Goal: Navigation & Orientation: Find specific page/section

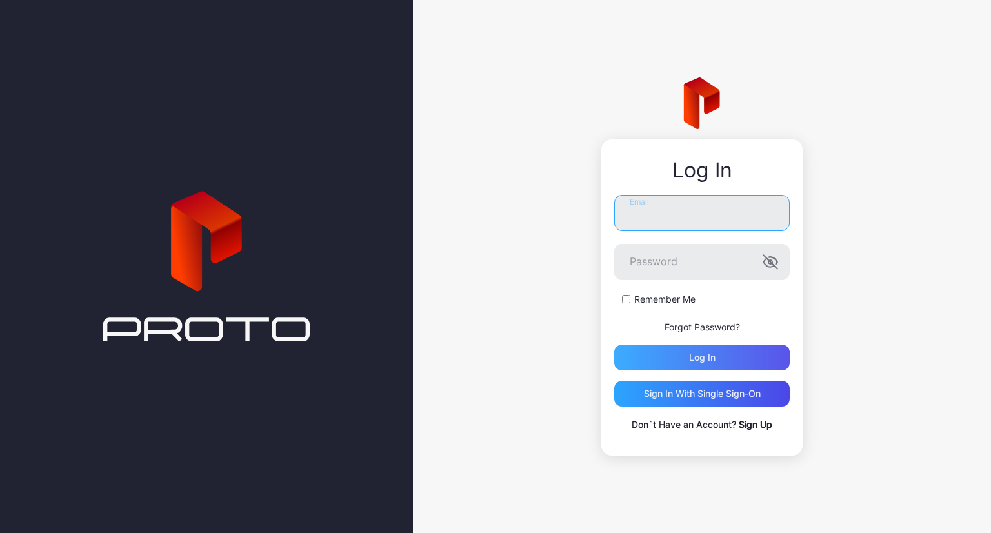
type input "**********"
click at [693, 352] on div "Log in" at bounding box center [702, 357] width 26 height 10
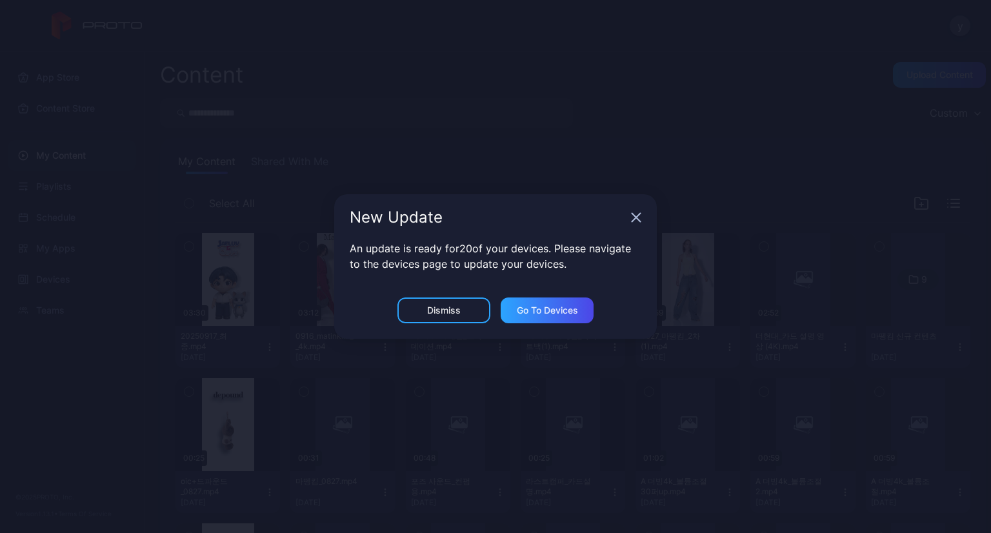
click at [642, 221] on div "New Update" at bounding box center [495, 217] width 323 height 46
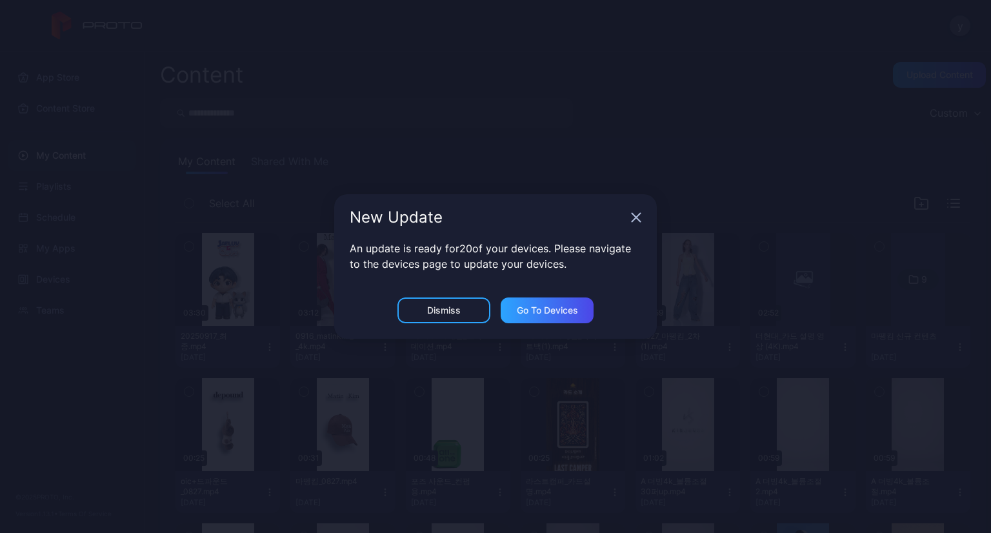
click at [636, 218] on icon "button" at bounding box center [636, 218] width 8 height 8
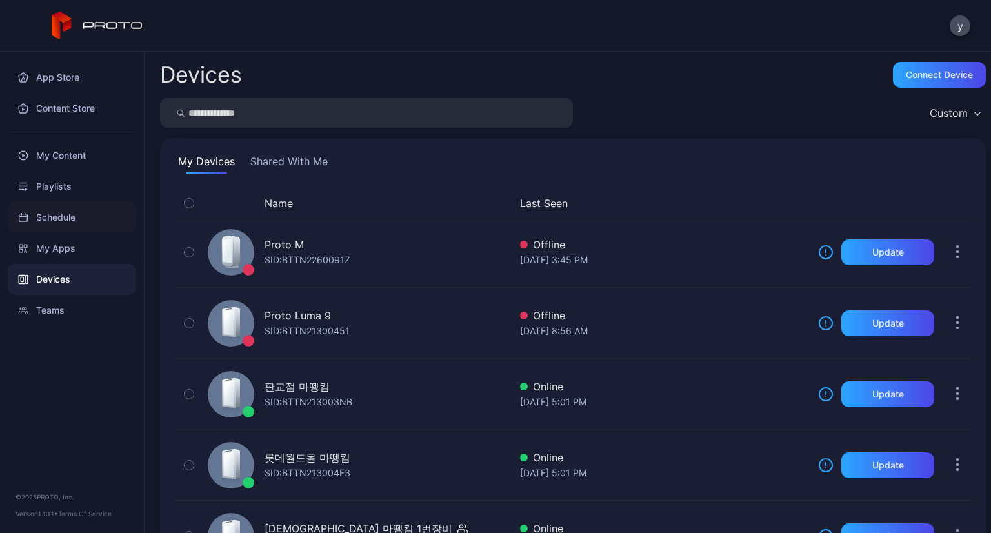
click at [93, 209] on div "Schedule" at bounding box center [72, 217] width 128 height 31
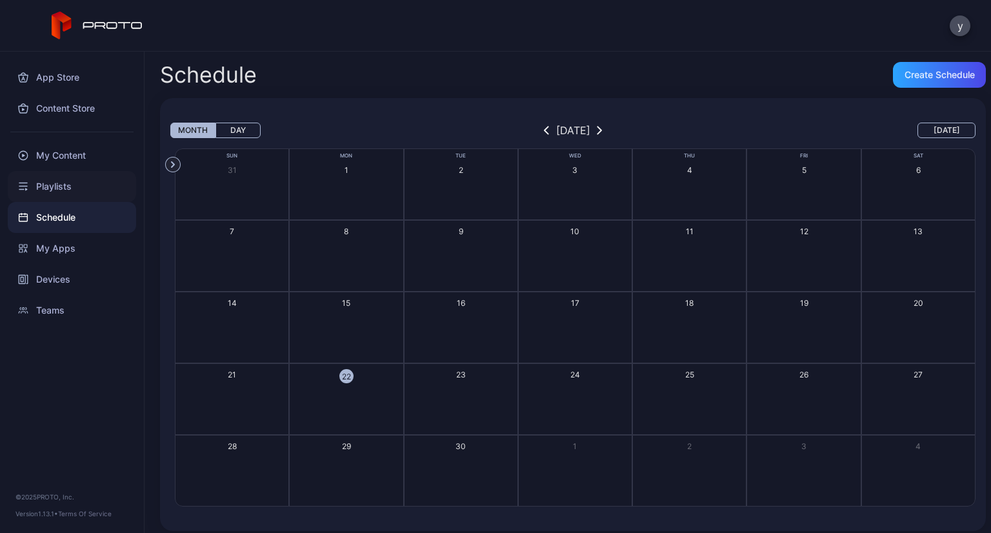
click at [77, 187] on div "Playlists" at bounding box center [72, 186] width 128 height 31
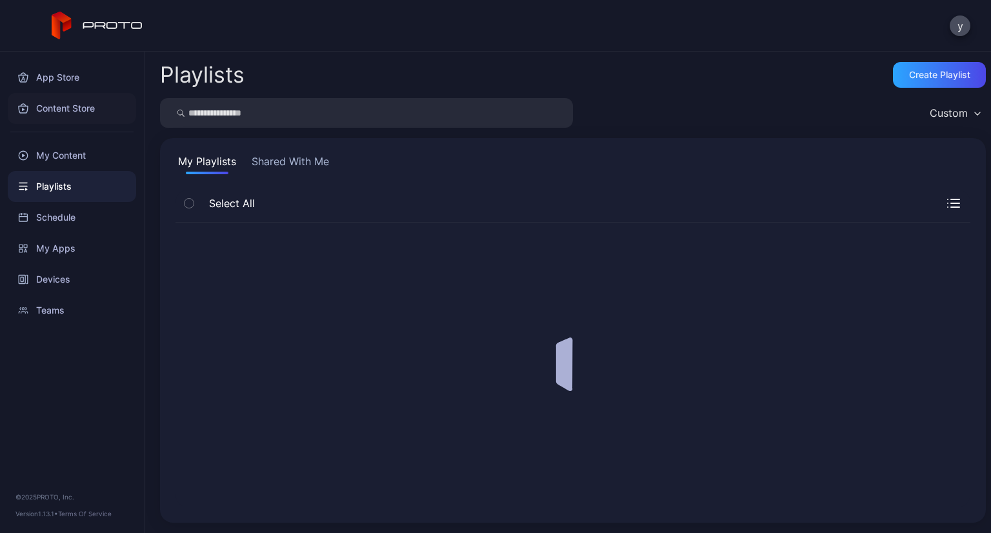
click at [80, 106] on div "Content Store" at bounding box center [72, 108] width 128 height 31
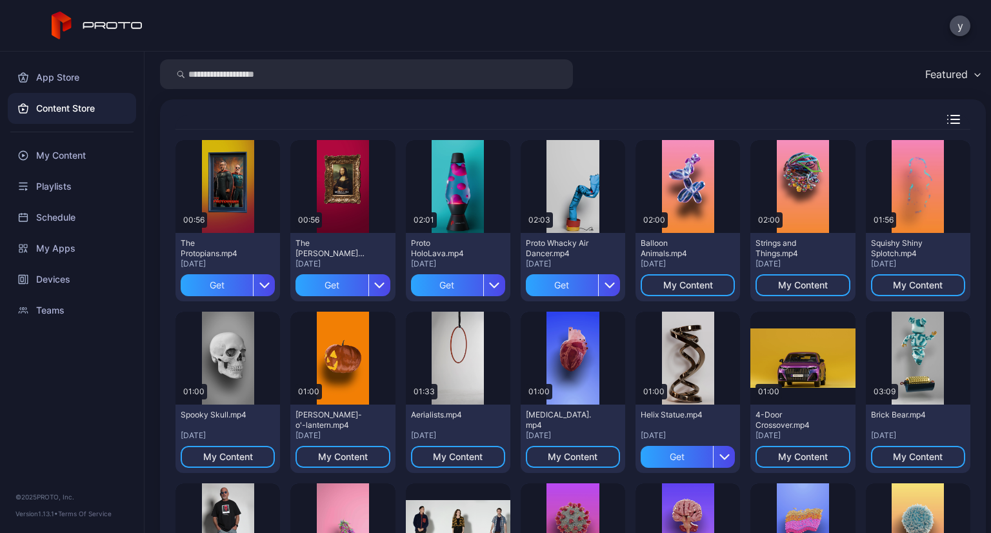
scroll to position [65, 0]
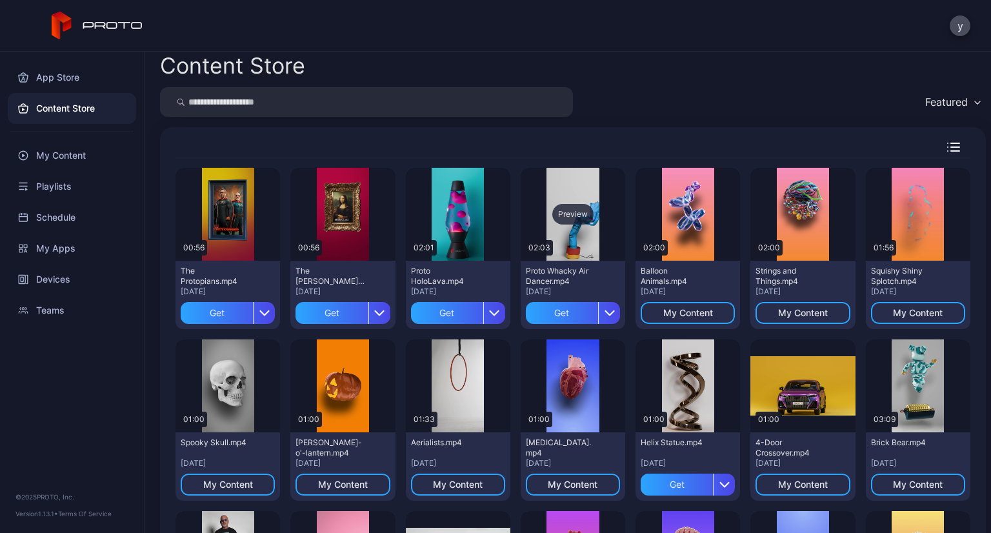
scroll to position [0, 0]
